Goal: Find specific page/section: Find specific page/section

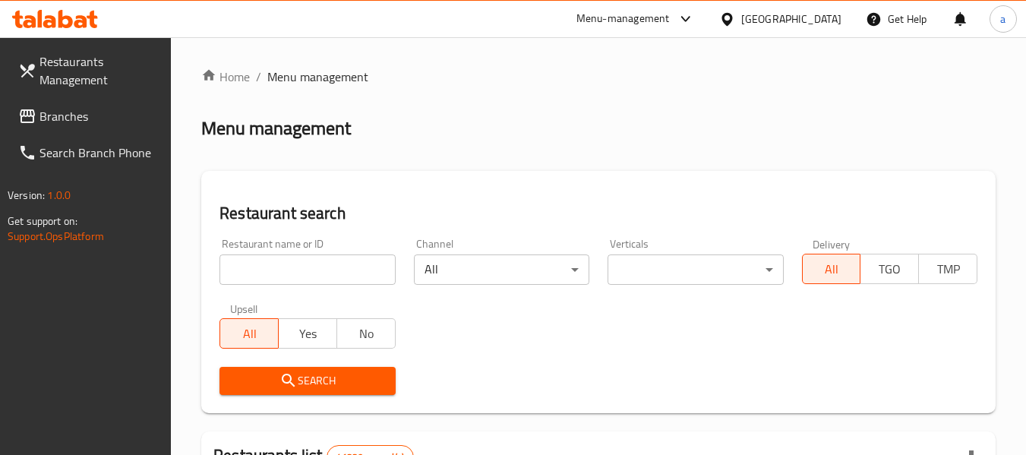
click at [90, 122] on span "Branches" at bounding box center [99, 116] width 120 height 18
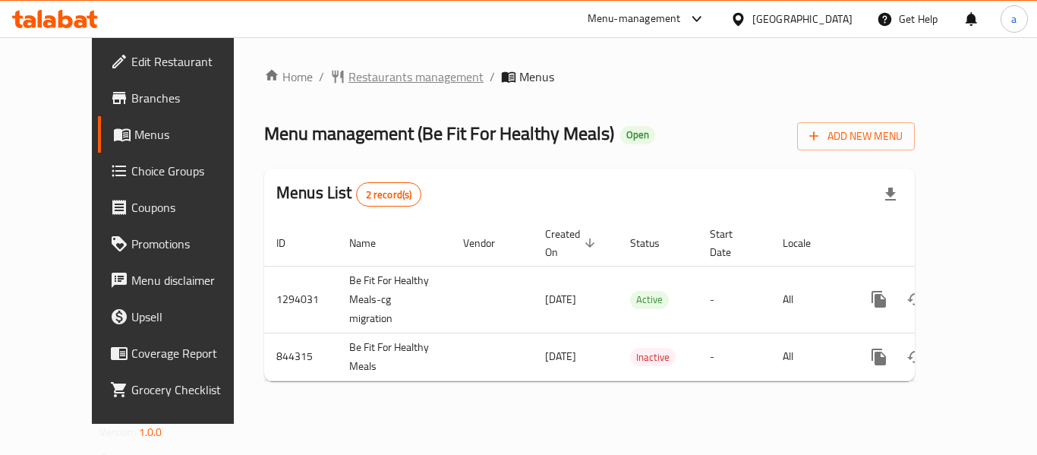
click at [402, 71] on span "Restaurants management" at bounding box center [415, 77] width 135 height 18
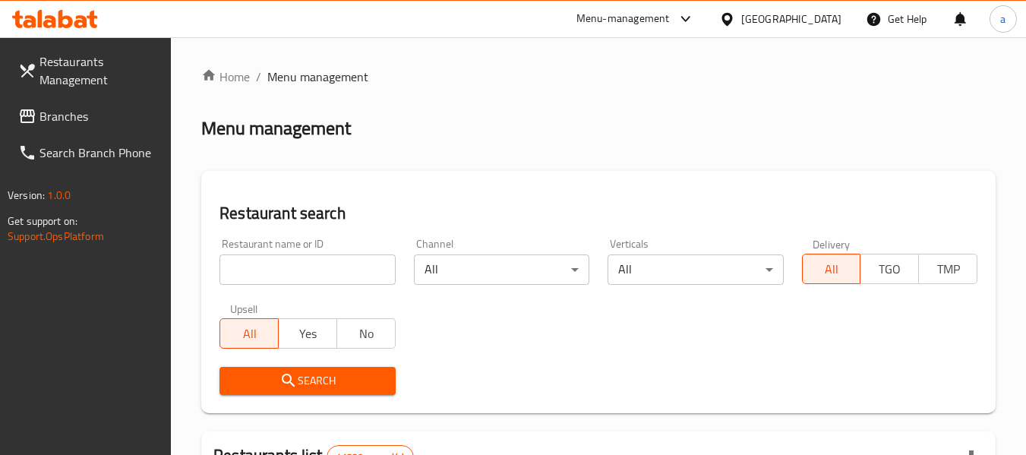
click at [97, 109] on span "Branches" at bounding box center [99, 116] width 120 height 18
